Goal: Task Accomplishment & Management: Manage account settings

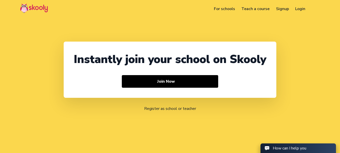
select select "91"
select select "[GEOGRAPHIC_DATA]"
select select "[GEOGRAPHIC_DATA]/[GEOGRAPHIC_DATA]"
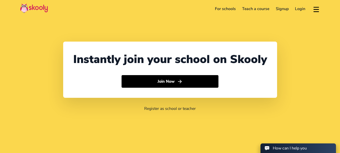
select select "91"
select select "[GEOGRAPHIC_DATA]"
select select "[GEOGRAPHIC_DATA]/[GEOGRAPHIC_DATA]"
click at [302, 7] on link "Login" at bounding box center [300, 9] width 17 height 8
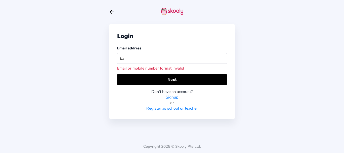
type input "b"
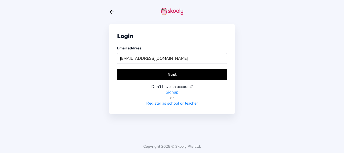
type input "[EMAIL_ADDRESS][DOMAIN_NAME]"
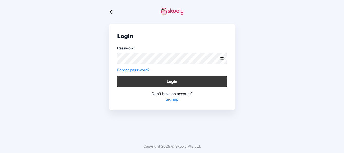
click at [149, 79] on button "Login" at bounding box center [172, 81] width 110 height 11
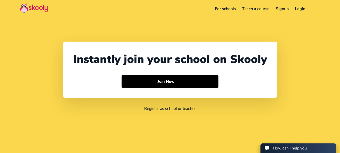
select select "91"
select select "[GEOGRAPHIC_DATA]"
select select "[GEOGRAPHIC_DATA]/[GEOGRAPHIC_DATA]"
